Goal: Task Accomplishment & Management: Manage account settings

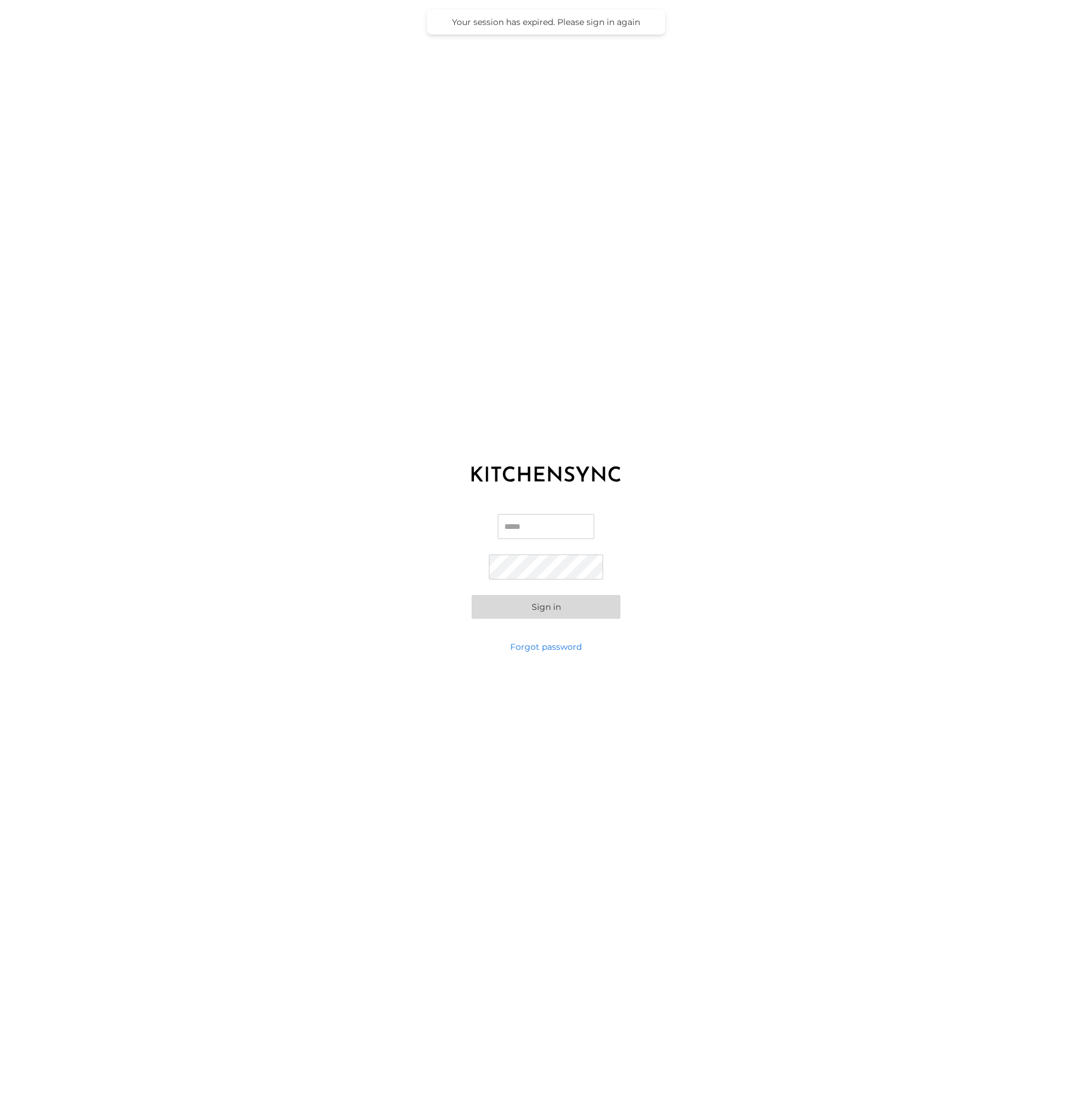
type input "**********"
click at [575, 604] on button "Sign in" at bounding box center [546, 607] width 149 height 24
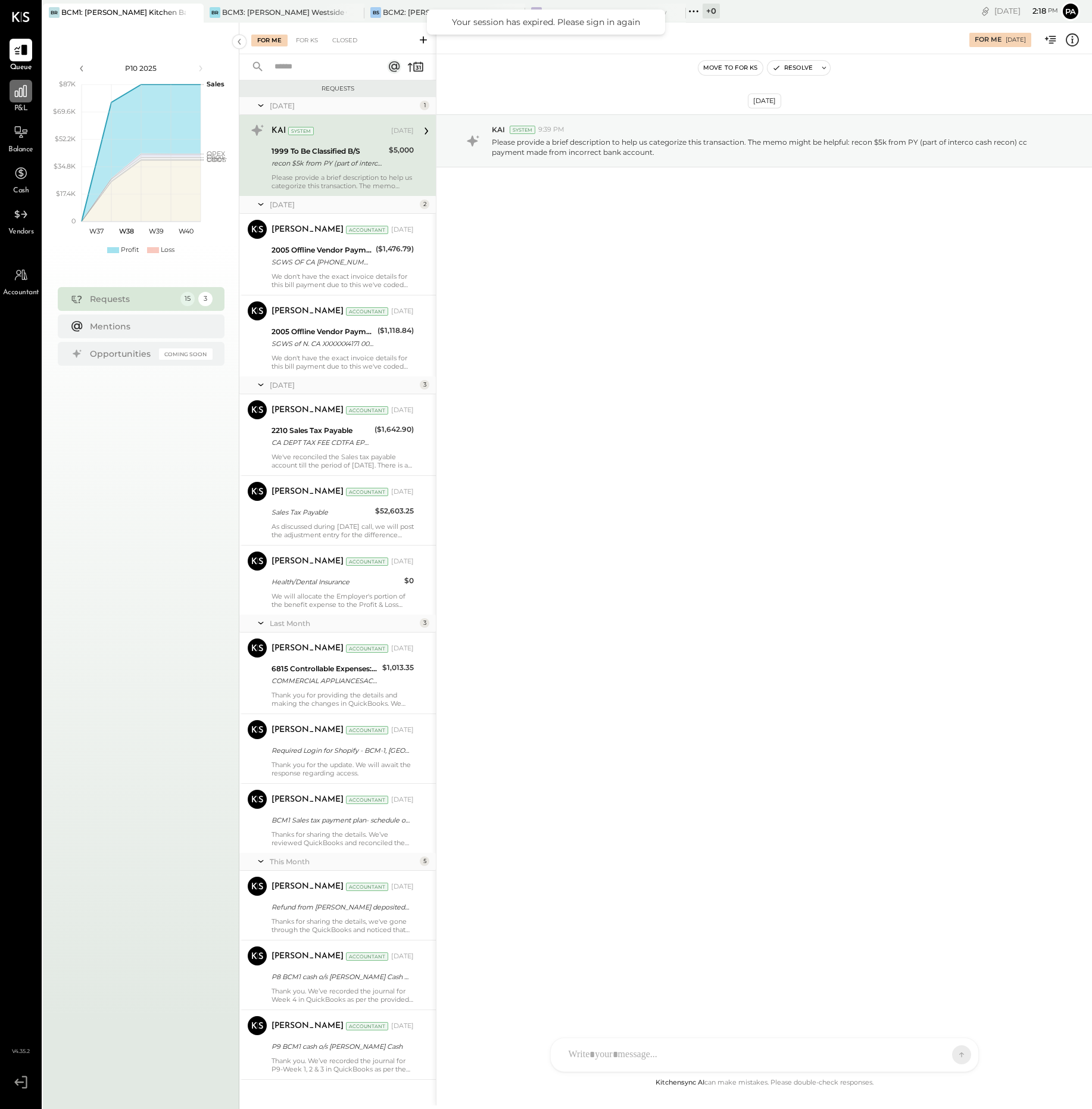
click at [20, 90] on icon at bounding box center [21, 91] width 12 height 12
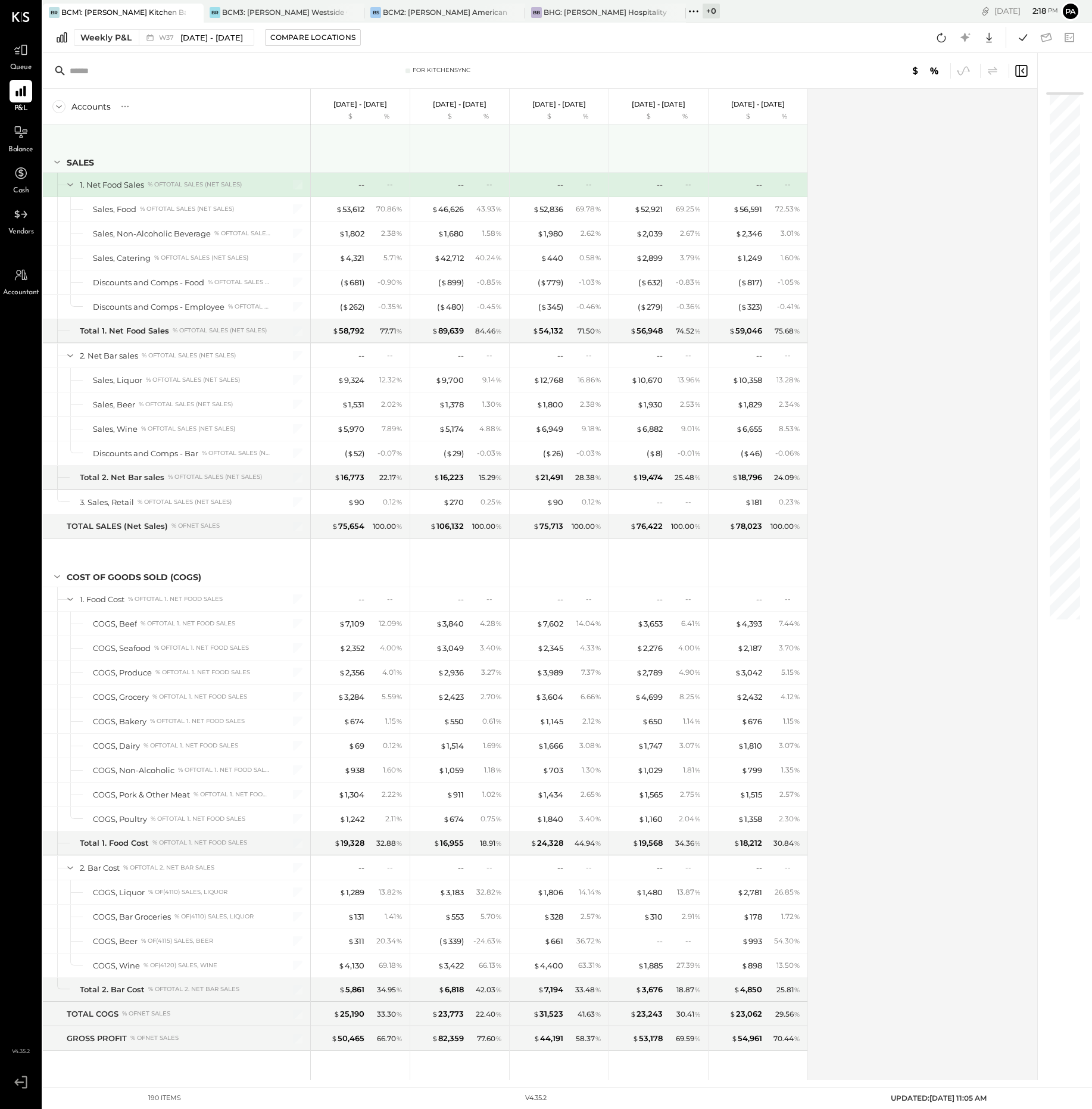
click at [56, 161] on icon at bounding box center [57, 162] width 6 height 3
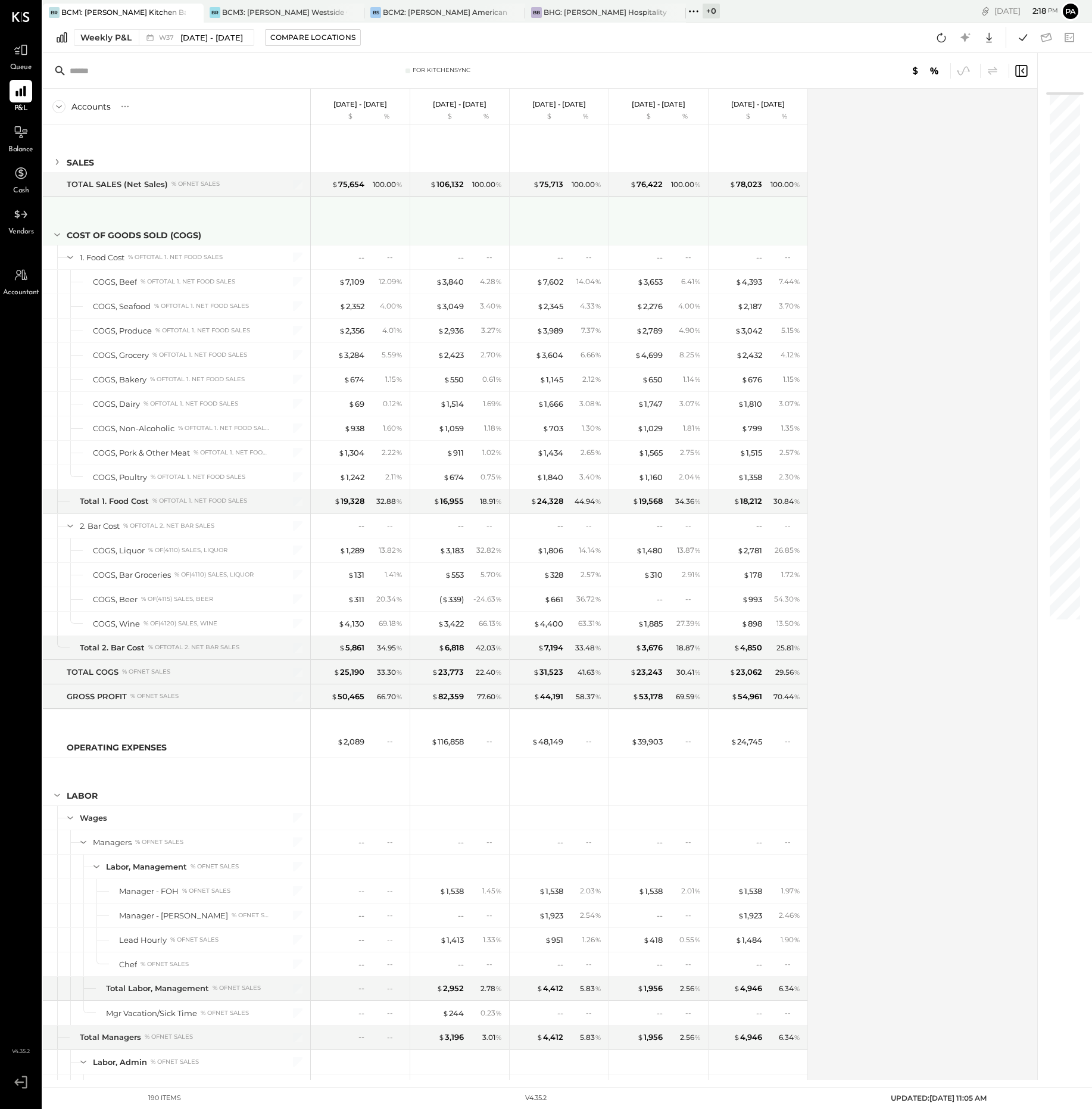
click at [55, 235] on icon at bounding box center [57, 234] width 13 height 13
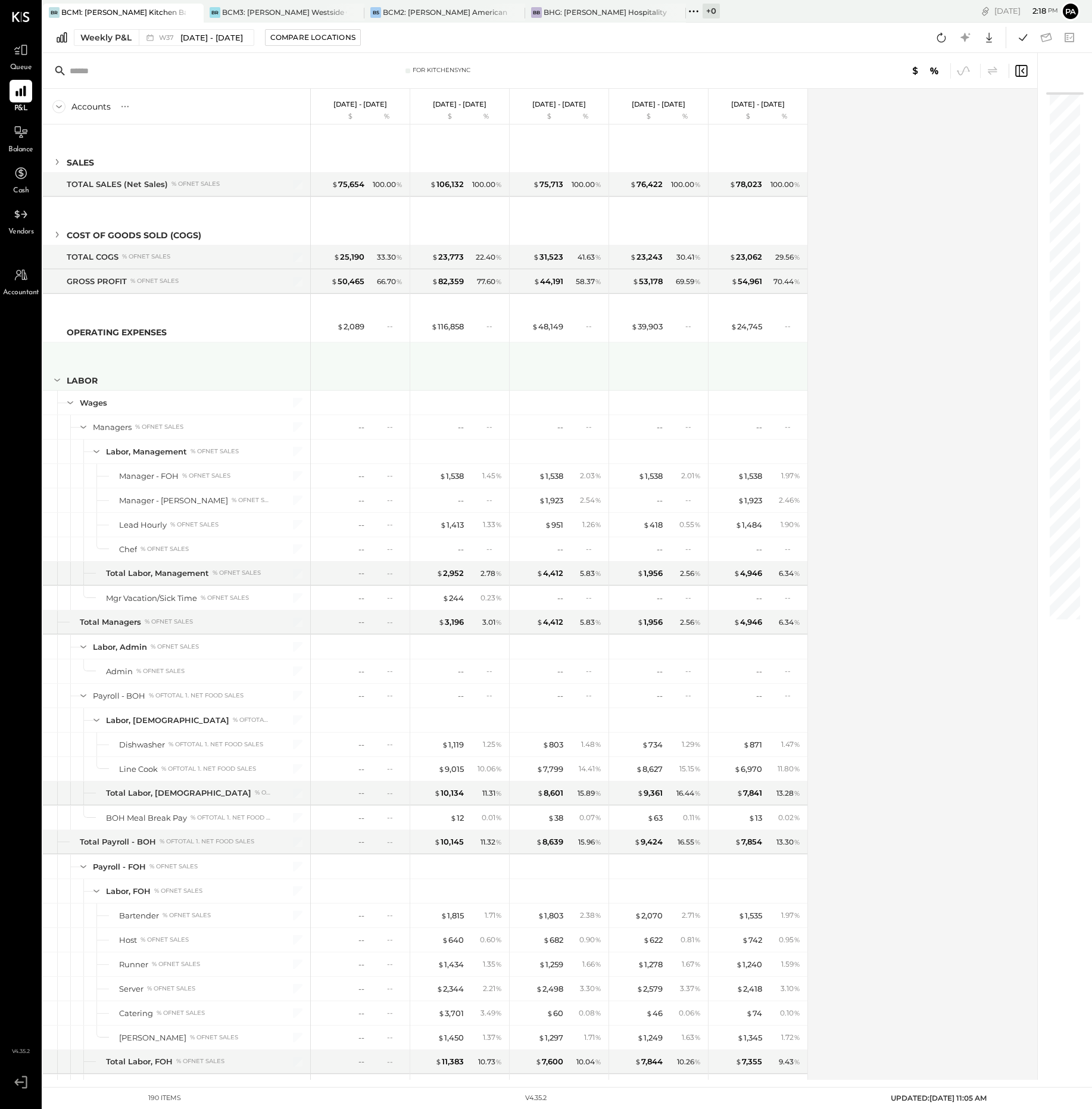
click at [60, 379] on icon at bounding box center [57, 380] width 6 height 3
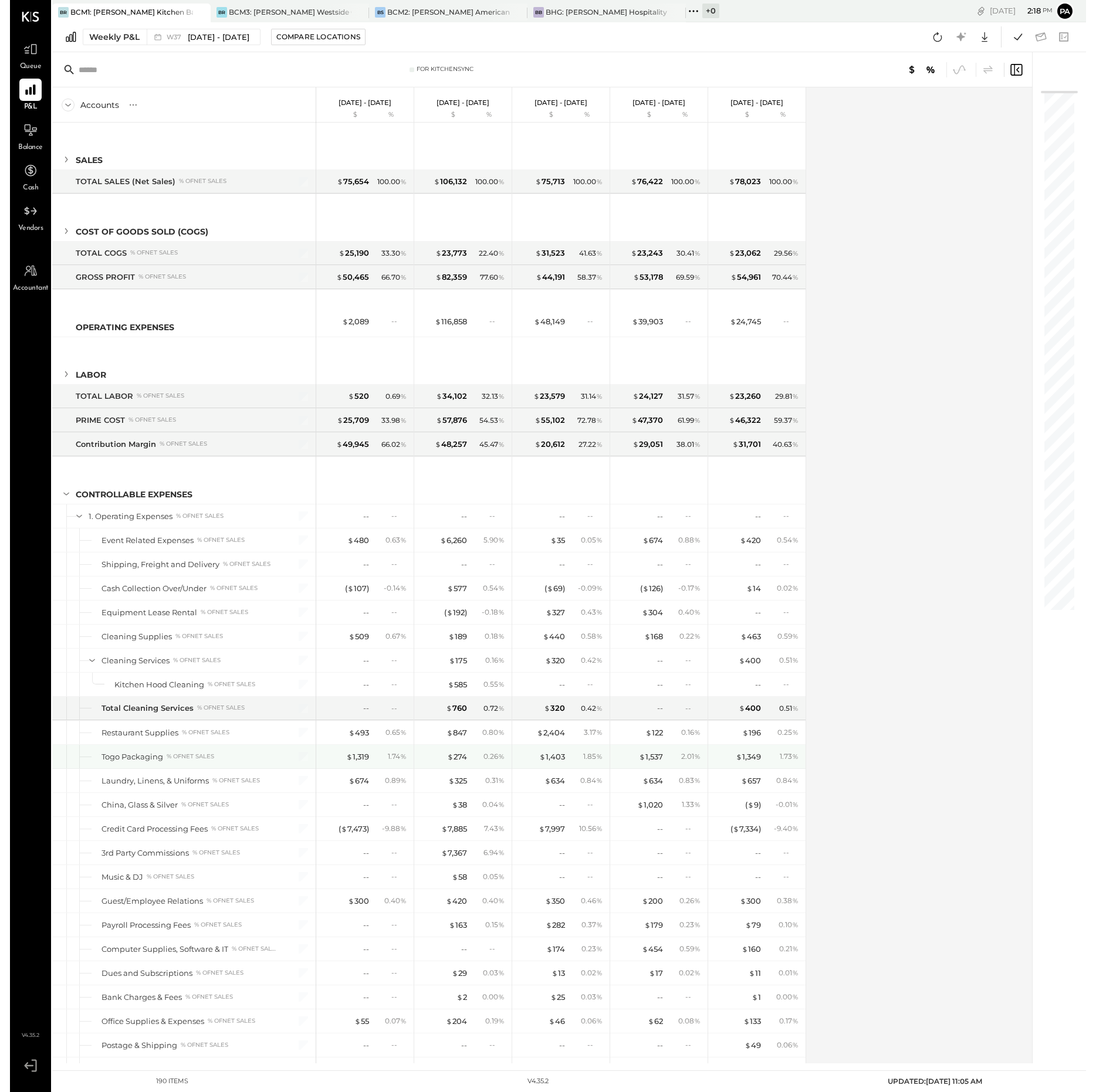
scroll to position [440, 0]
